Goal: Find specific page/section: Find specific page/section

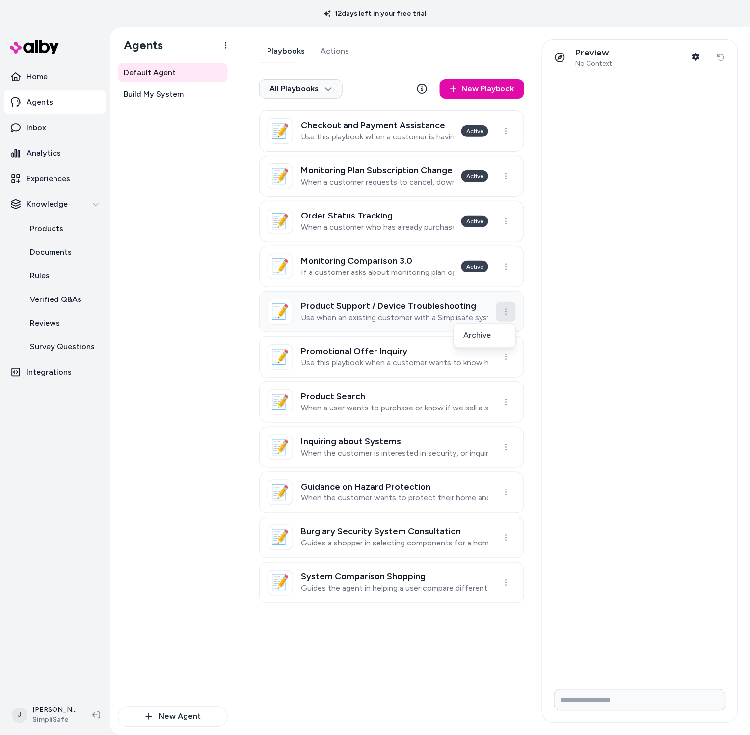
click at [509, 310] on html "12 days left in your free trial Home Agents Inbox Analytics Experiences Knowled…" at bounding box center [375, 367] width 750 height 735
click at [471, 335] on div "Archive" at bounding box center [485, 336] width 58 height 20
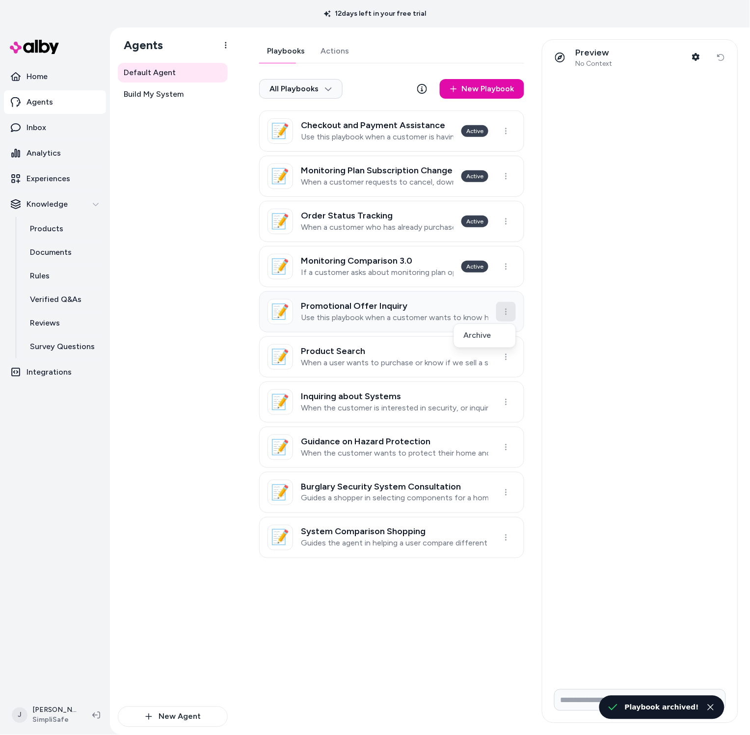
click at [502, 313] on html "12 days left in your free trial Home Agents Inbox Analytics Experiences Knowled…" at bounding box center [375, 367] width 750 height 735
click at [490, 340] on div "Archive" at bounding box center [485, 336] width 58 height 20
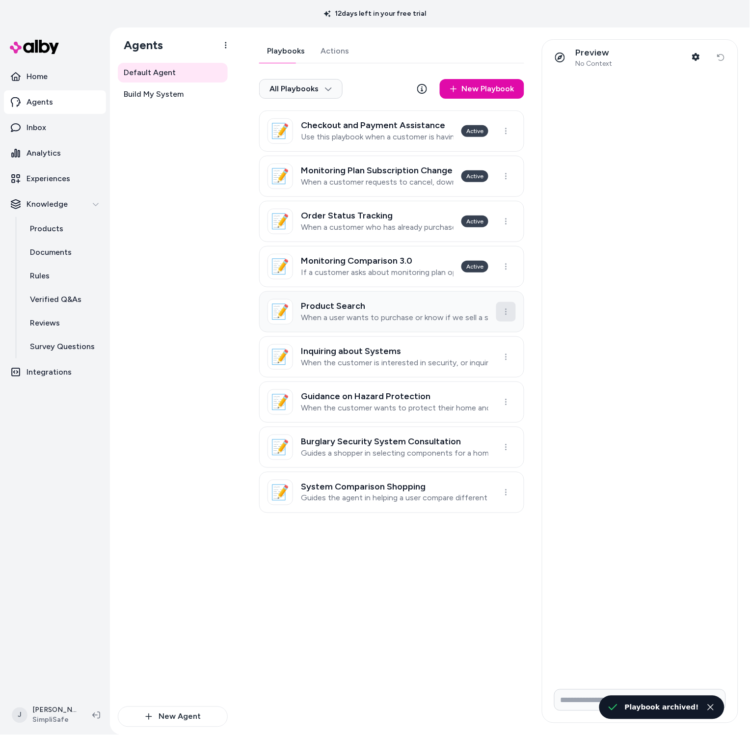
click at [507, 319] on html "12 days left in your free trial Home Agents Inbox Analytics Experiences Knowled…" at bounding box center [375, 367] width 750 height 735
click at [495, 335] on div "Archive" at bounding box center [485, 336] width 58 height 20
click at [508, 317] on html "12 days left in your free trial Home Agents Inbox Analytics Experiences Knowled…" at bounding box center [375, 367] width 750 height 735
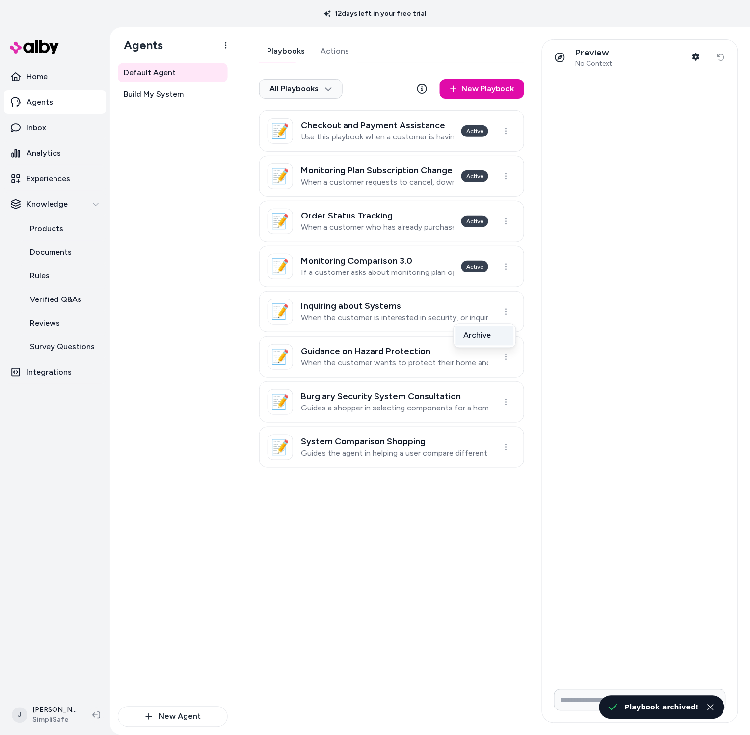
click at [489, 338] on div "Archive" at bounding box center [485, 336] width 58 height 20
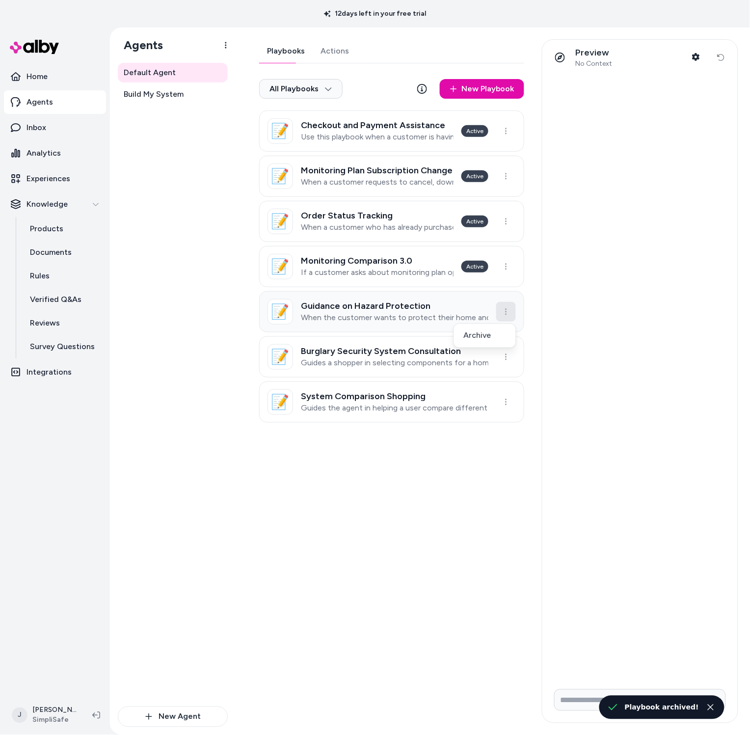
click at [508, 315] on html "12 days left in your free trial Home Agents Inbox Analytics Experiences Knowled…" at bounding box center [375, 367] width 750 height 735
click at [486, 336] on div "Archive" at bounding box center [485, 336] width 58 height 20
click at [509, 317] on html "12 days left in your free trial Home Agents Inbox Analytics Experiences Knowled…" at bounding box center [375, 367] width 750 height 735
click at [483, 337] on div "Archive" at bounding box center [485, 336] width 58 height 20
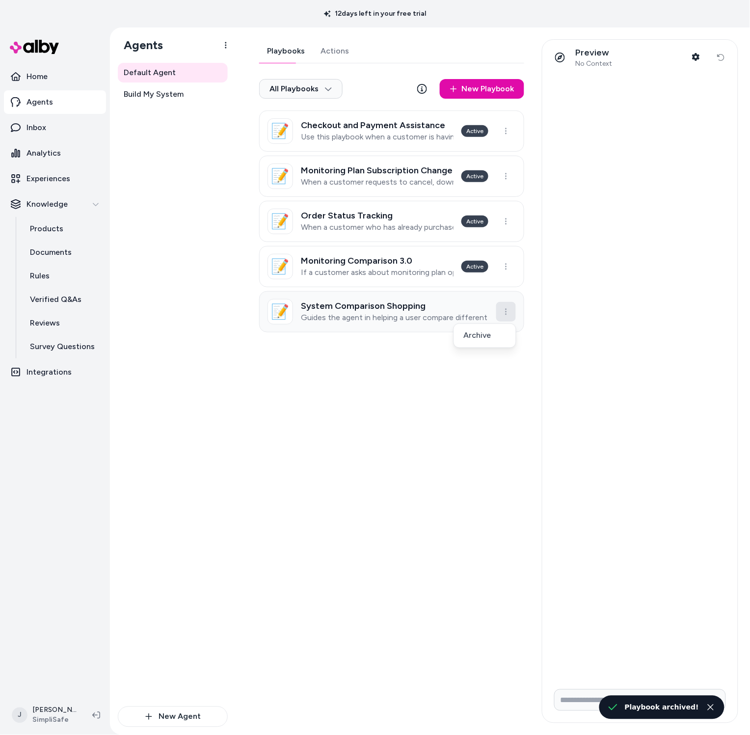
click at [508, 316] on html "12 days left in your free trial Home Agents Inbox Analytics Experiences Knowled…" at bounding box center [375, 367] width 750 height 735
click at [482, 335] on div "Archive" at bounding box center [485, 336] width 58 height 20
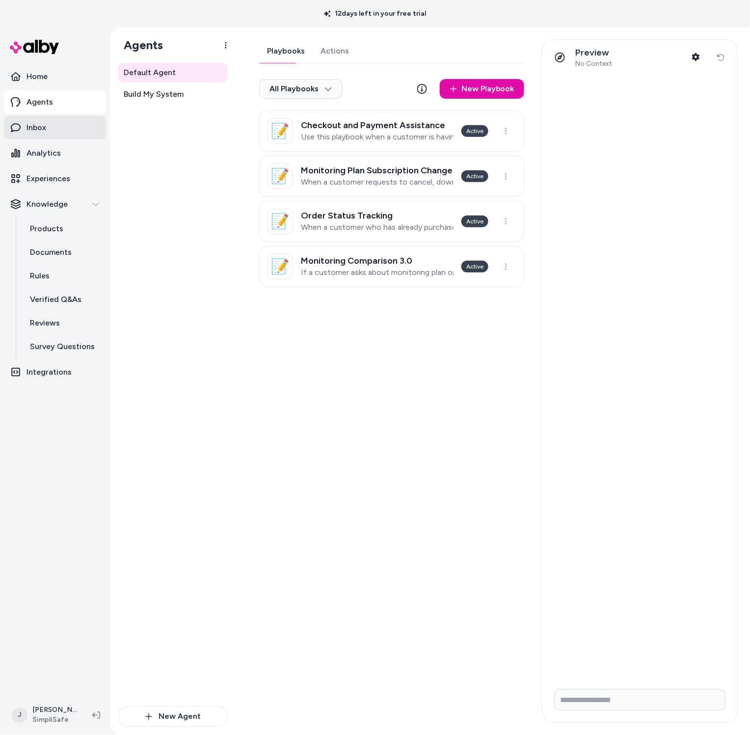
click at [41, 128] on p "Inbox" at bounding box center [37, 128] width 20 height 12
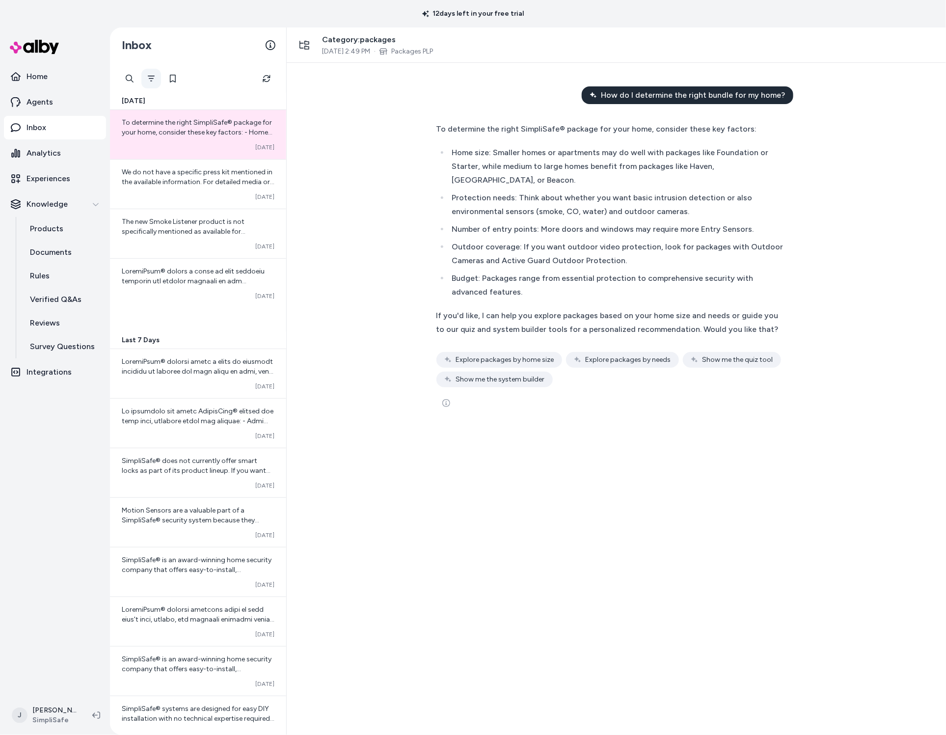
click at [152, 77] on icon "Filter" at bounding box center [151, 79] width 8 height 8
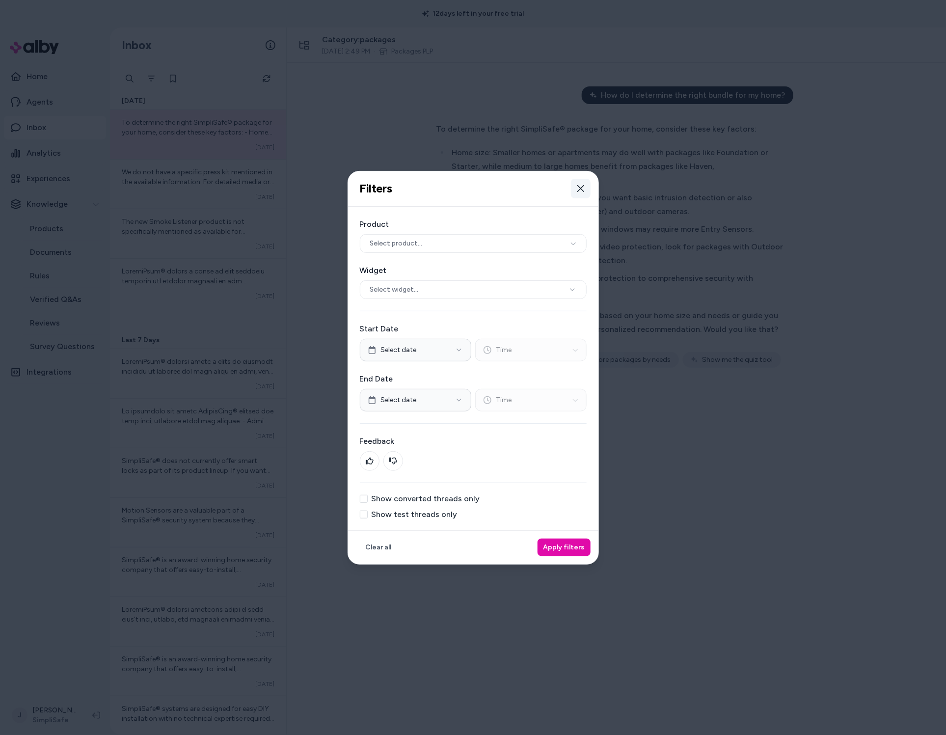
click at [581, 186] on icon "button" at bounding box center [581, 189] width 8 height 8
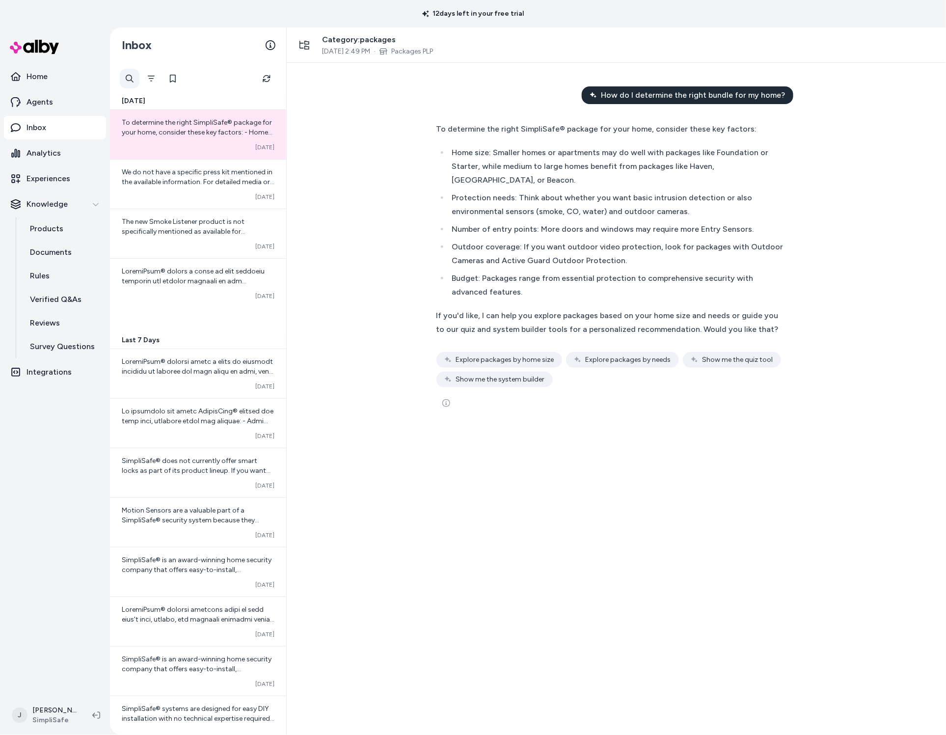
click at [133, 83] on div at bounding box center [130, 79] width 20 height 20
click at [174, 45] on div "Inbox" at bounding box center [198, 44] width 176 height 35
click at [152, 71] on button "Filter" at bounding box center [151, 79] width 20 height 20
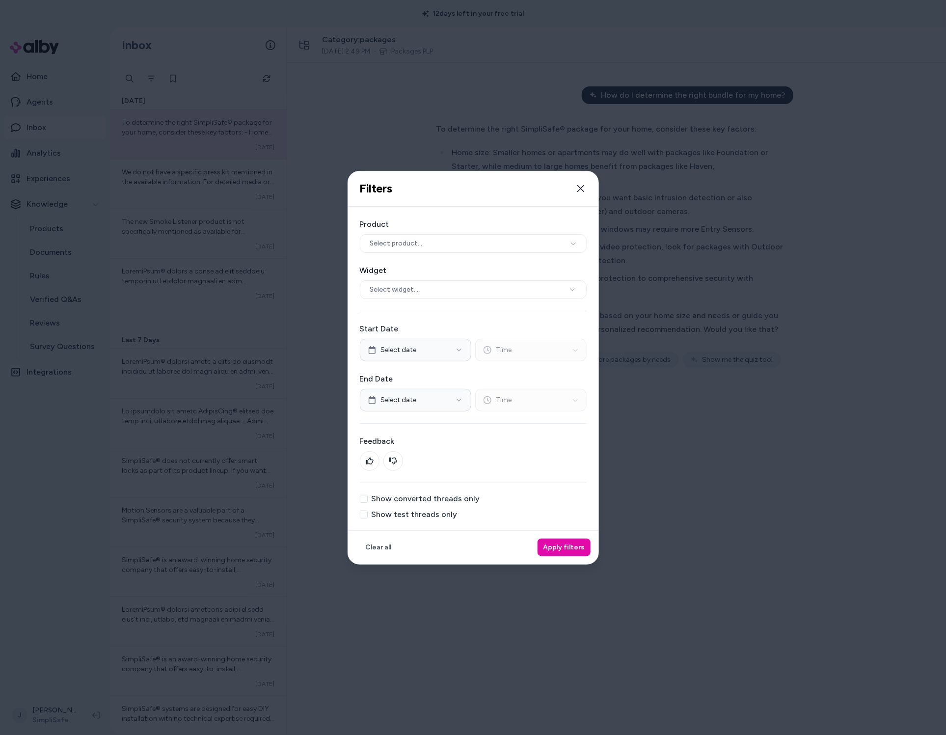
click at [428, 502] on label "Show converted threads only" at bounding box center [426, 499] width 108 height 8
click at [368, 502] on button "Show converted threads only" at bounding box center [364, 499] width 8 height 8
click at [455, 501] on label "Show converted threads only" at bounding box center [426, 499] width 108 height 8
click at [368, 501] on button "Show converted threads only" at bounding box center [364, 499] width 8 height 8
click at [440, 510] on label "Show test threads only" at bounding box center [415, 514] width 86 height 8
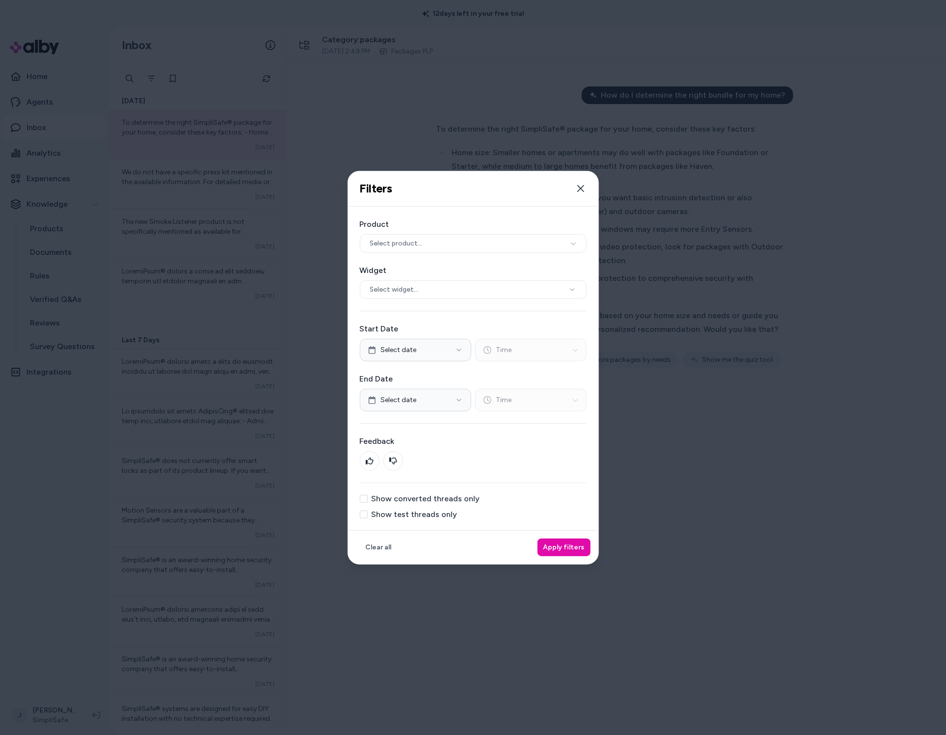
click at [368, 510] on button "Show test threads only" at bounding box center [364, 514] width 8 height 8
click at [546, 546] on button "Apply filters" at bounding box center [563, 547] width 53 height 18
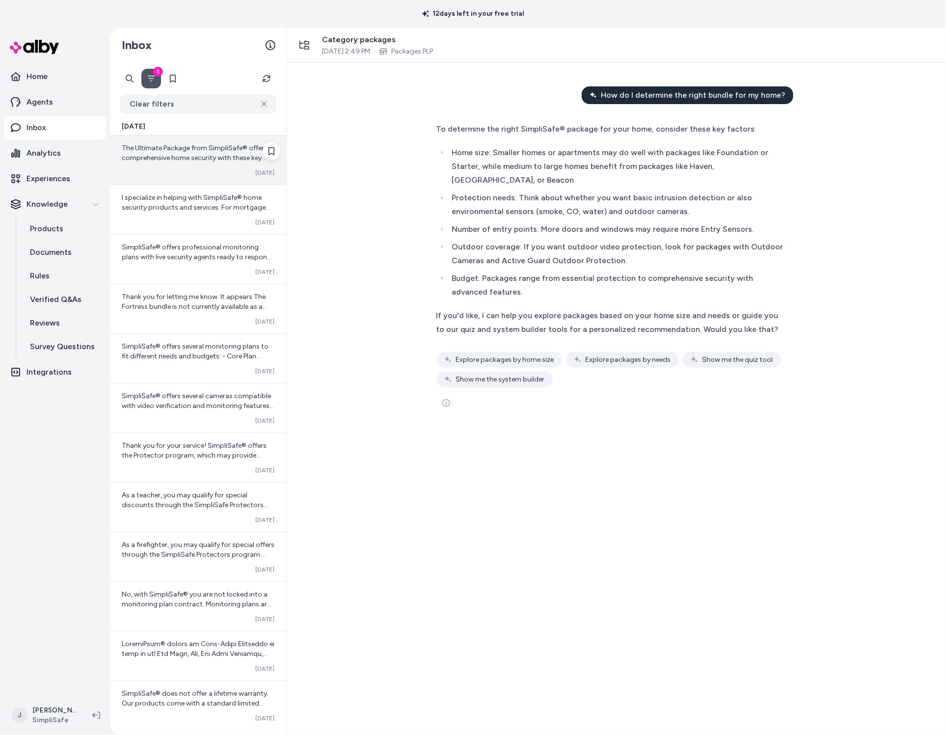
click at [162, 163] on div "The Ultimate Package from SimpliSafe® offers comprehensive home security with t…" at bounding box center [198, 159] width 176 height 49
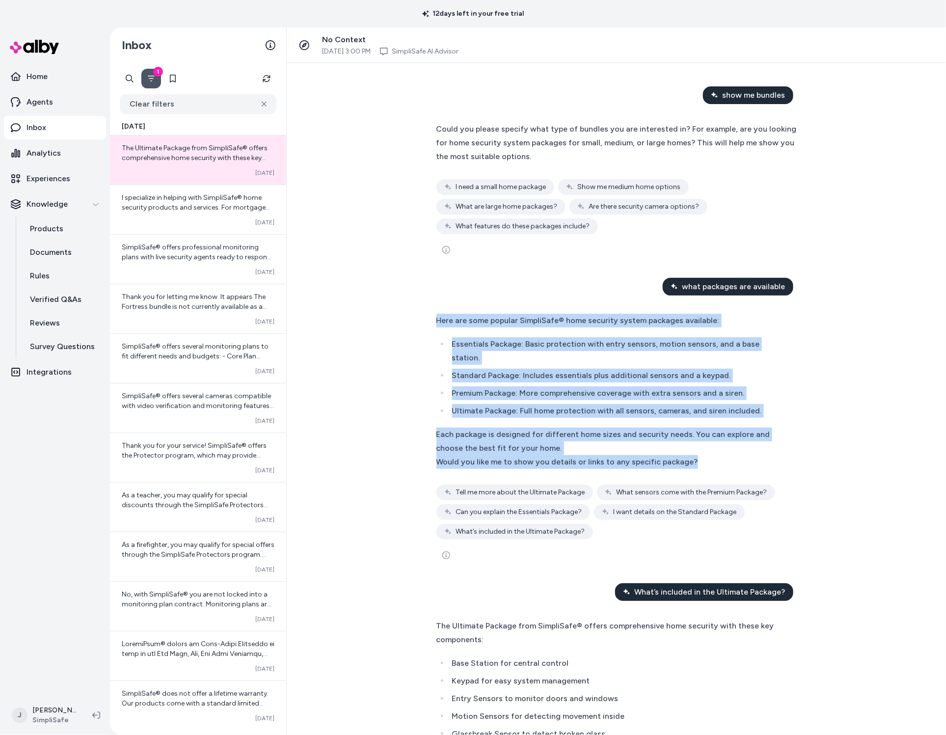
drag, startPoint x: 431, startPoint y: 317, endPoint x: 725, endPoint y: 460, distance: 327.3
click at [725, 460] on div "Here are some popular SimpliSafe® home security system packages available: Esse…" at bounding box center [616, 439] width 377 height 264
copy div "Here are some popular SimpliSafe® home security system packages available: Esse…"
click at [199, 105] on button "Clear filters" at bounding box center [198, 104] width 157 height 20
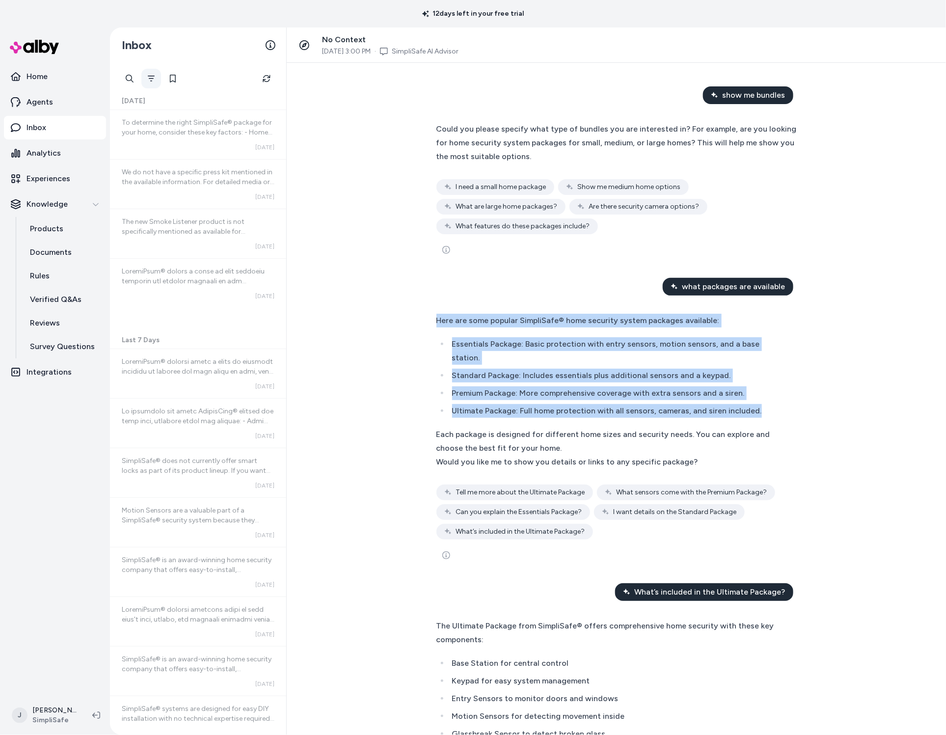
click at [148, 82] on button "Filter" at bounding box center [151, 79] width 20 height 20
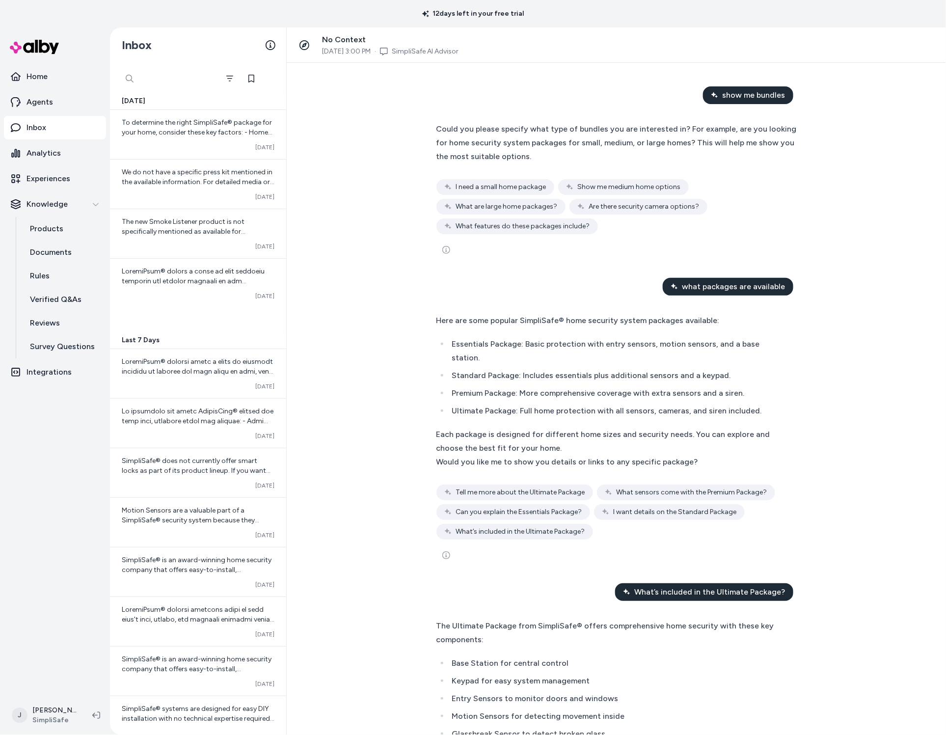
click at [132, 83] on div at bounding box center [169, 79] width 98 height 20
click at [236, 65] on div "[DATE] To determine the right SimpliSafe® package for your home, consider these…" at bounding box center [198, 399] width 176 height 672
click at [227, 49] on div "Inbox" at bounding box center [198, 44] width 176 height 35
click at [153, 78] on icon "Filter" at bounding box center [151, 79] width 7 height 6
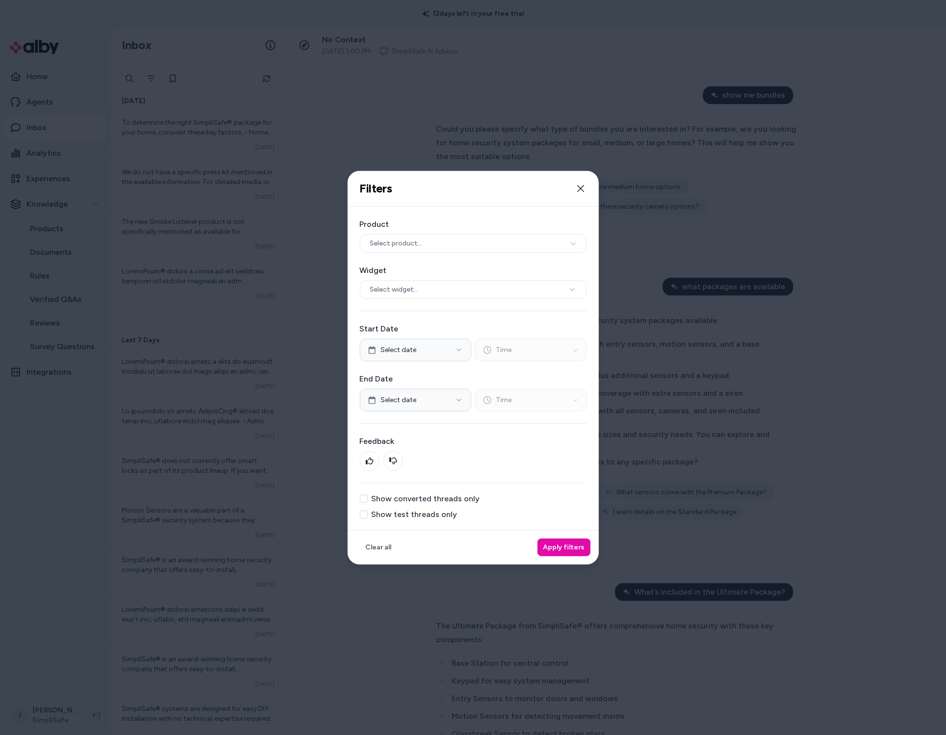
click at [399, 513] on label "Show test threads only" at bounding box center [415, 514] width 86 height 8
click at [368, 513] on button "Show test threads only" at bounding box center [364, 514] width 8 height 8
click at [564, 546] on button "Apply filters" at bounding box center [563, 547] width 53 height 18
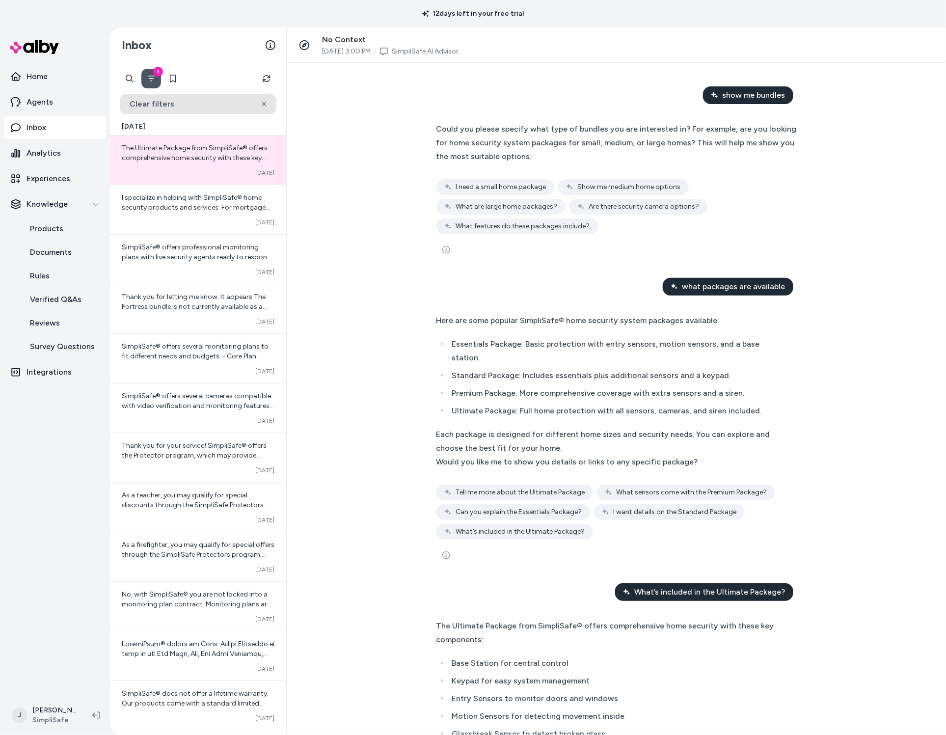
click at [192, 105] on button "Clear filters" at bounding box center [198, 104] width 157 height 20
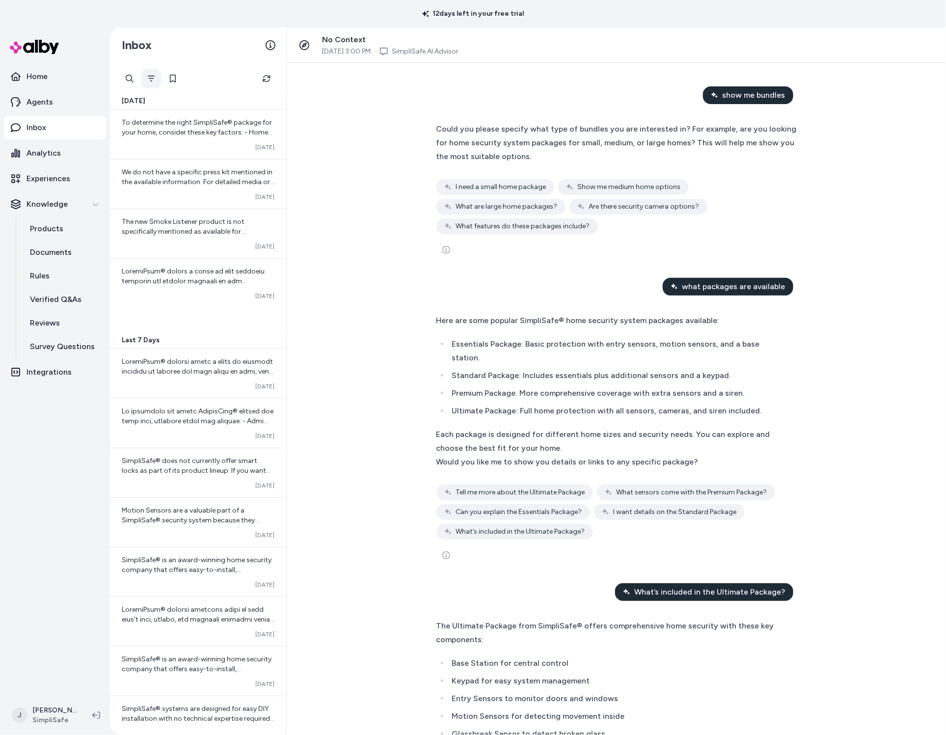
click at [146, 80] on button "Filter" at bounding box center [151, 79] width 20 height 20
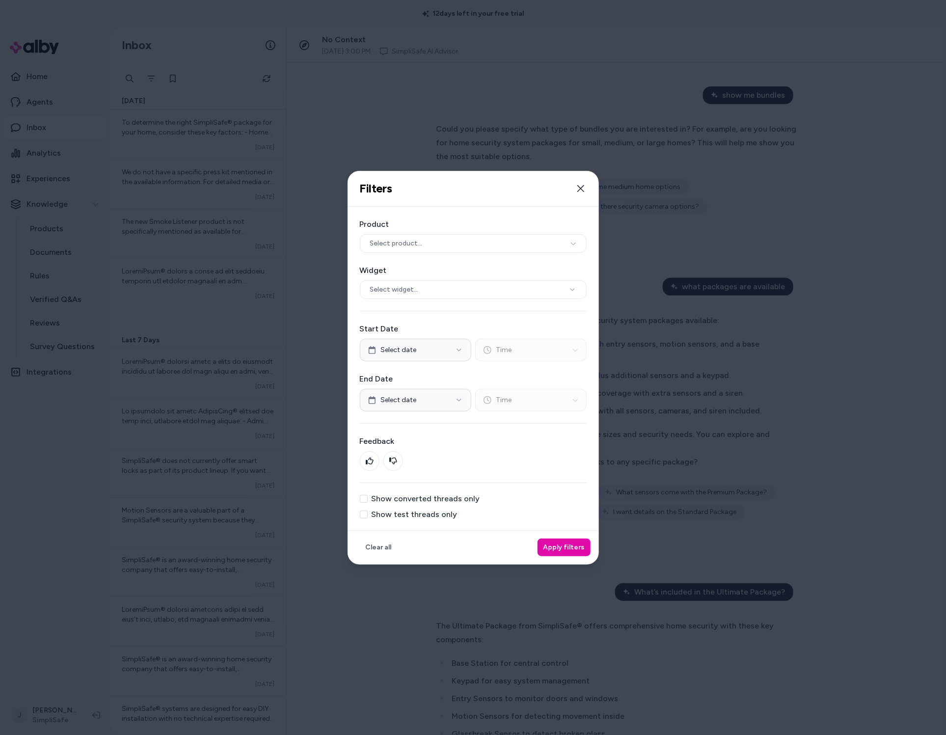
click at [417, 514] on label "Show test threads only" at bounding box center [415, 514] width 86 height 8
click at [368, 514] on button "Show test threads only" at bounding box center [364, 514] width 8 height 8
click at [559, 553] on button "Apply filters" at bounding box center [563, 547] width 53 height 18
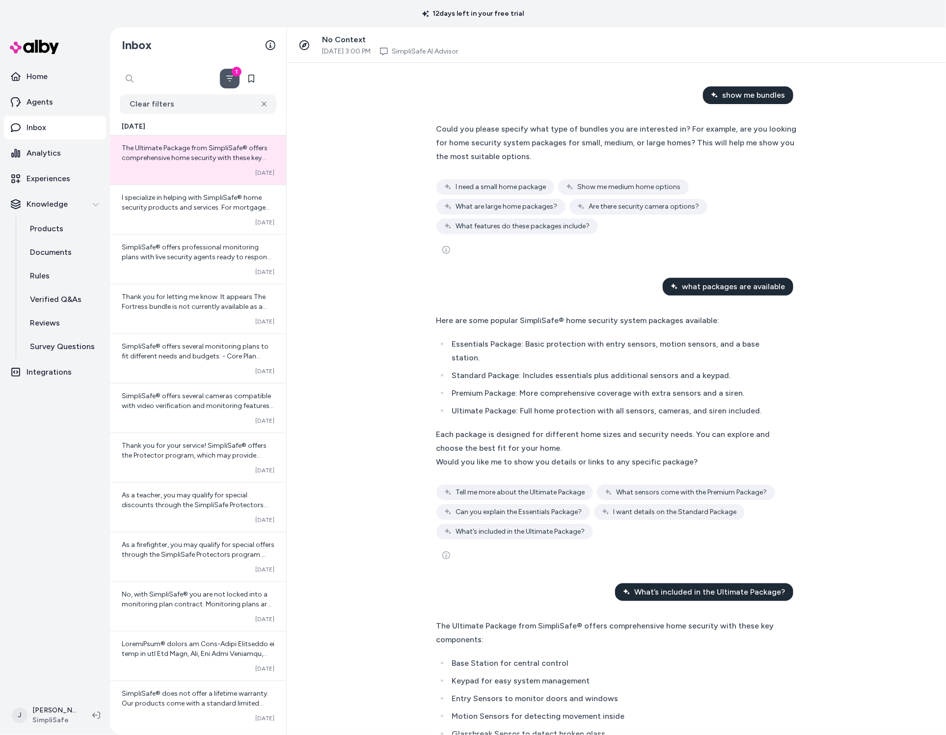
click at [133, 79] on div at bounding box center [169, 79] width 98 height 20
click at [128, 80] on div at bounding box center [169, 79] width 98 height 20
type input "**********"
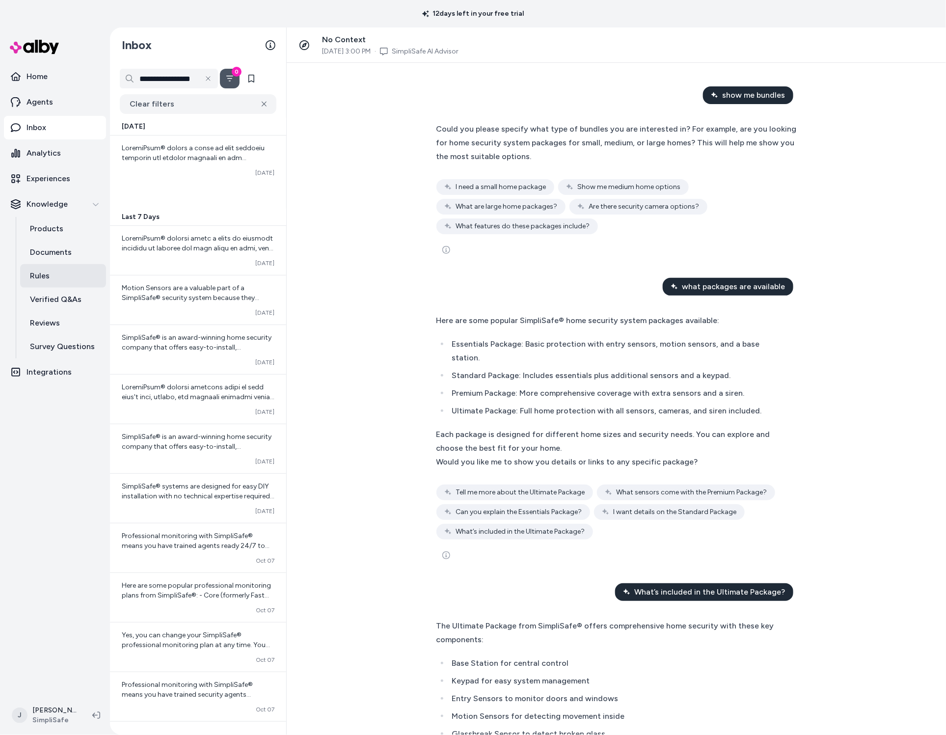
click at [45, 277] on p "Rules" at bounding box center [40, 276] width 20 height 12
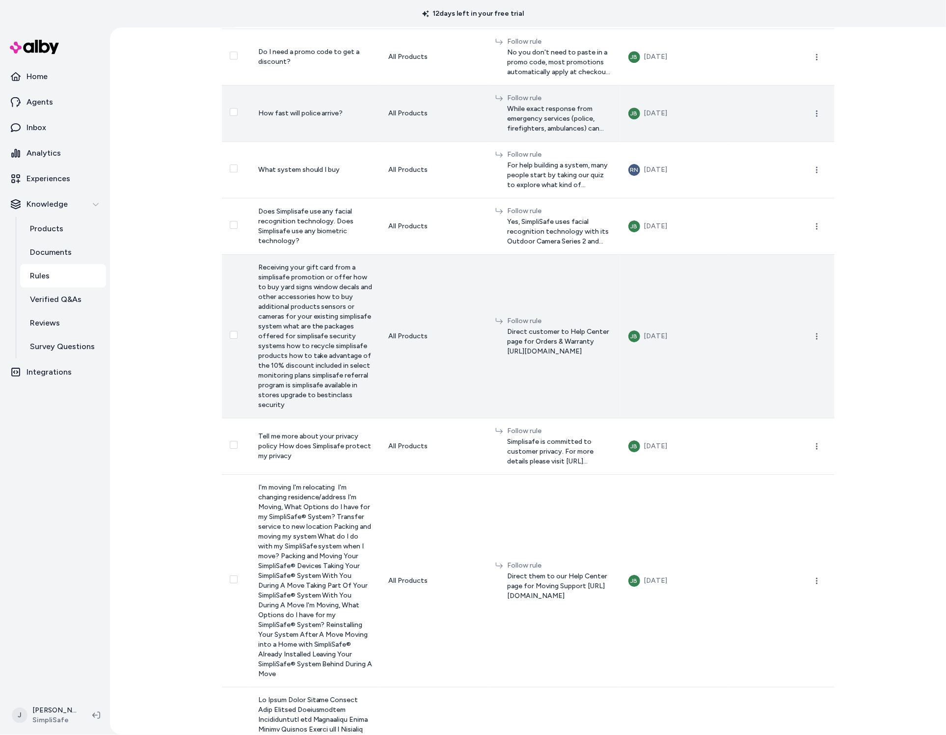
scroll to position [1501, 0]
